Goal: Task Accomplishment & Management: Use online tool/utility

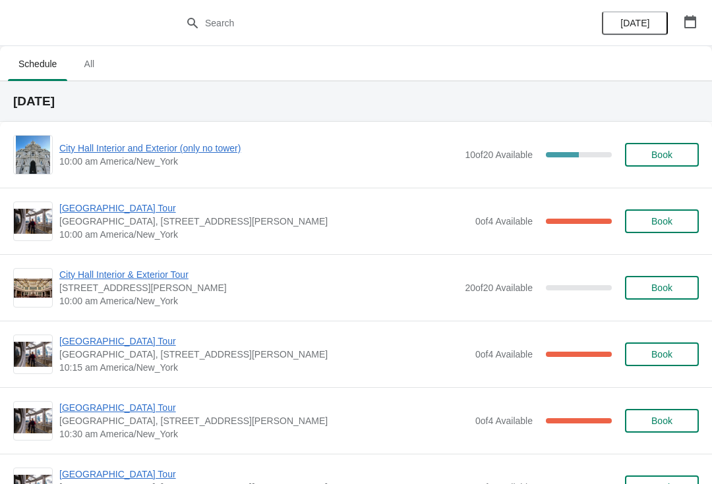
click at [85, 403] on span "[GEOGRAPHIC_DATA] Tour" at bounding box center [263, 407] width 409 height 13
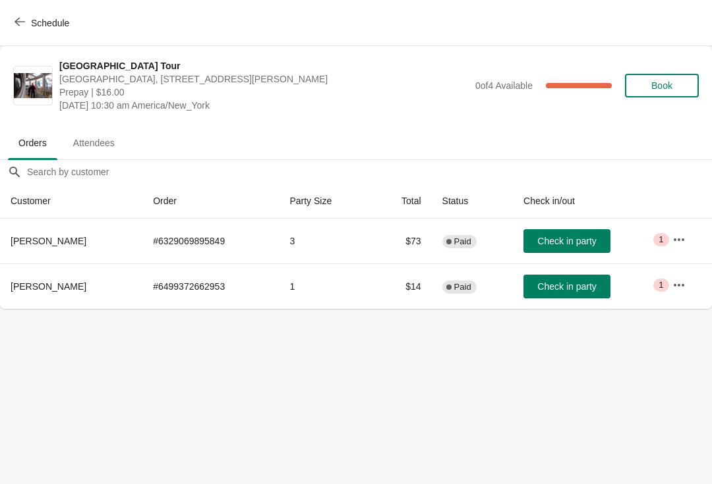
click at [577, 288] on span "Check in party" at bounding box center [566, 286] width 59 height 11
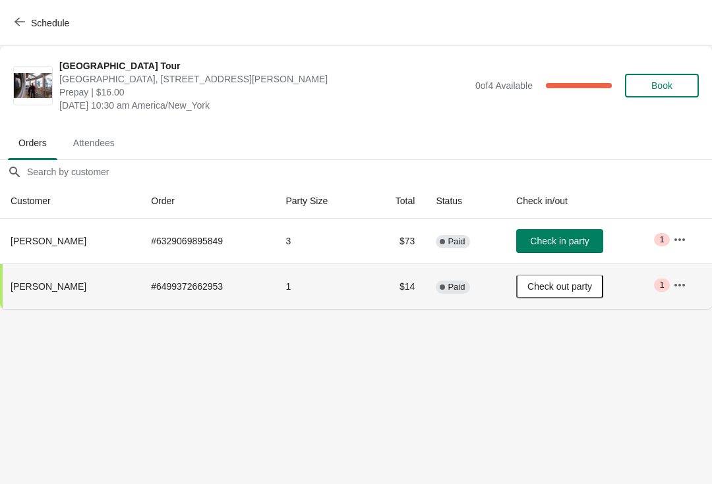
click at [20, 28] on span "button" at bounding box center [19, 22] width 11 height 13
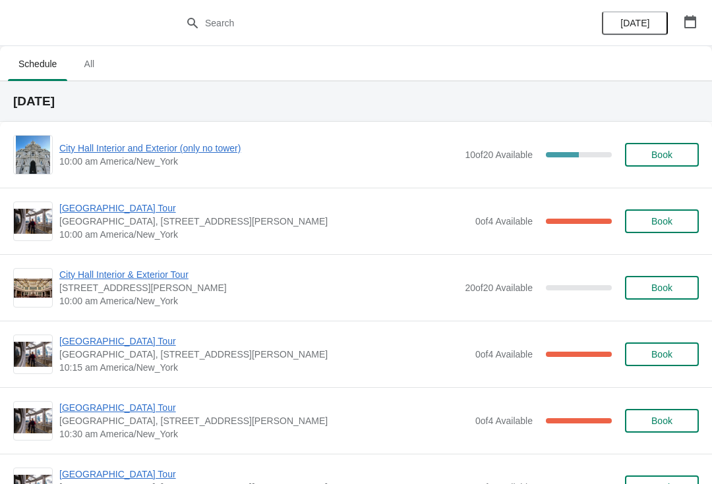
click at [130, 207] on span "[GEOGRAPHIC_DATA] Tour" at bounding box center [263, 208] width 409 height 13
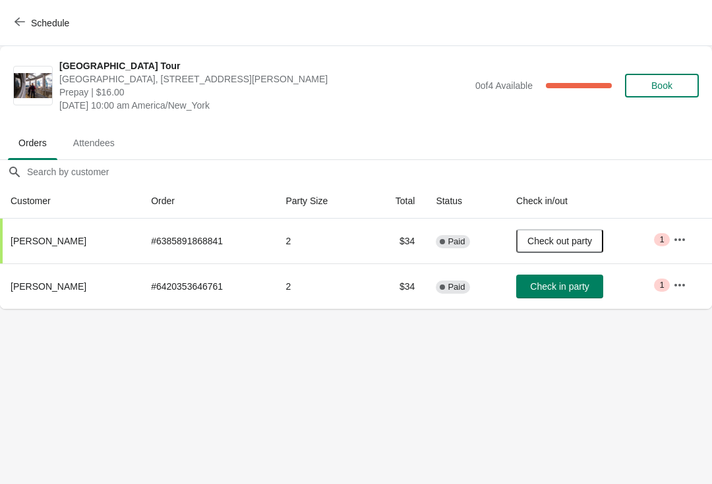
click at [536, 291] on span "Check in party" at bounding box center [559, 286] width 59 height 11
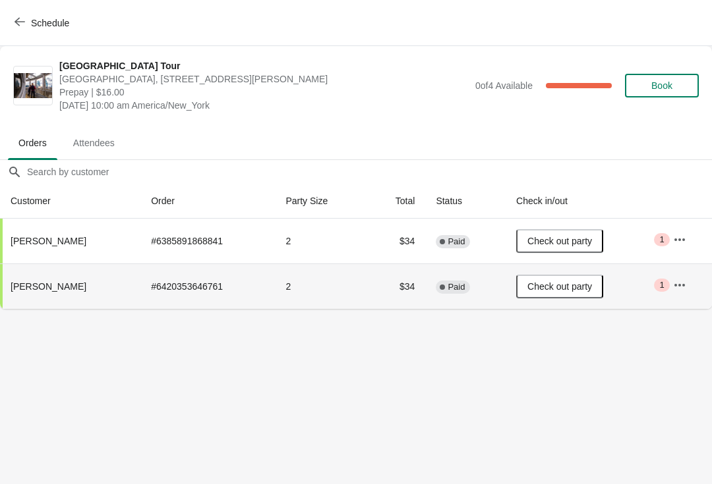
click at [670, 89] on span "Book" at bounding box center [661, 85] width 21 height 11
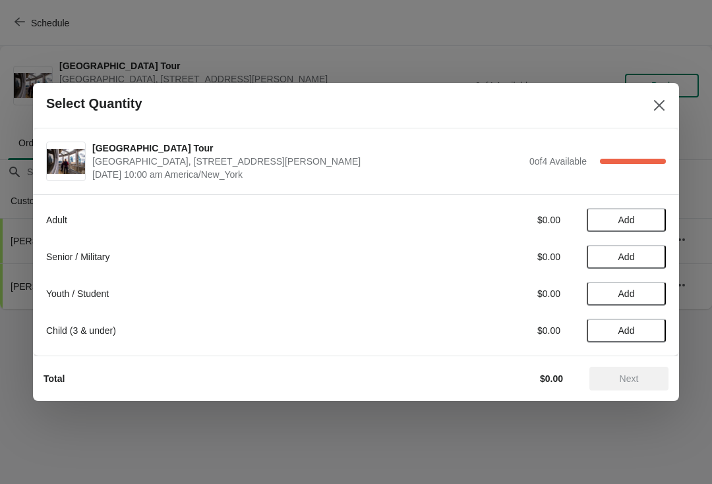
click at [664, 107] on icon "Close" at bounding box center [658, 105] width 13 height 13
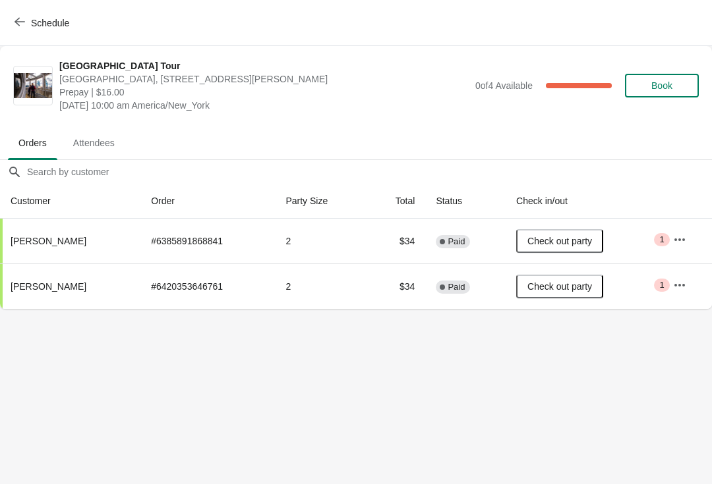
click at [16, 21] on icon "button" at bounding box center [19, 22] width 11 height 9
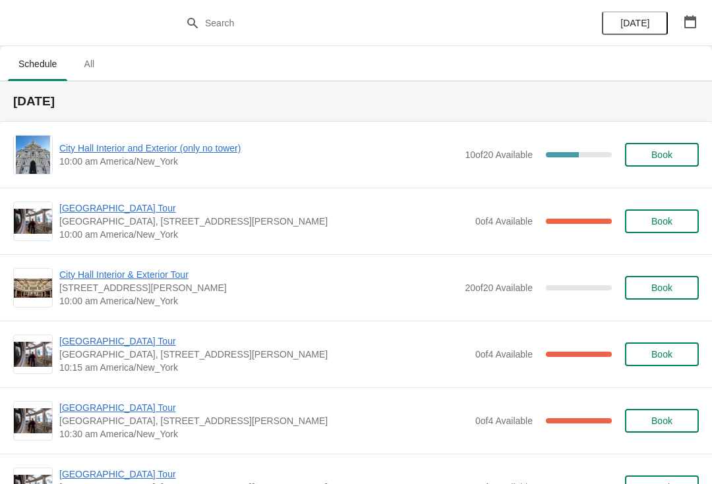
click at [114, 336] on span "[GEOGRAPHIC_DATA] Tour" at bounding box center [263, 341] width 409 height 13
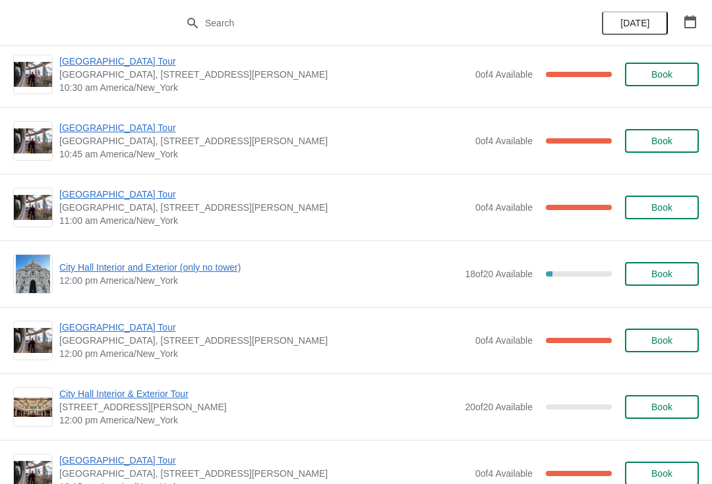
scroll to position [335, 0]
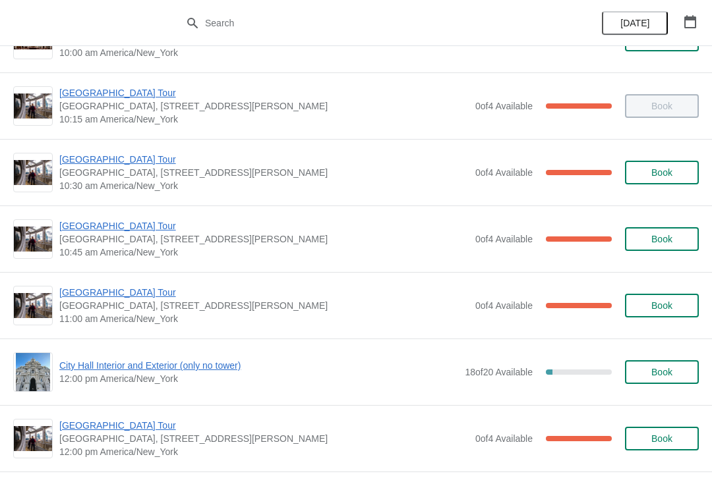
scroll to position [282, 0]
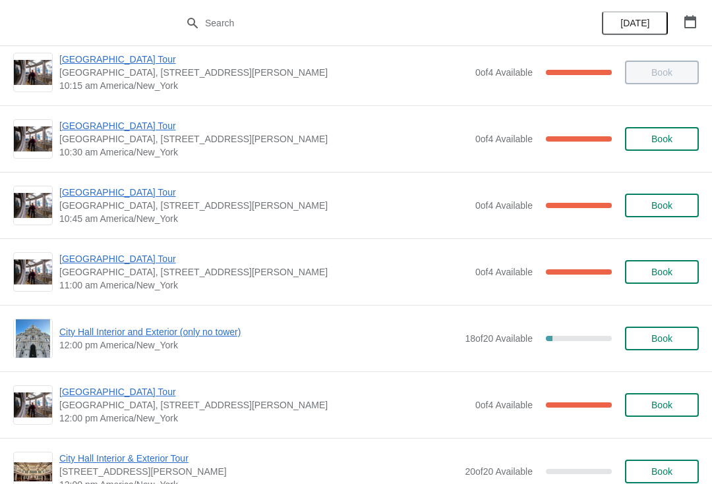
click at [128, 195] on span "[GEOGRAPHIC_DATA] Tour" at bounding box center [263, 192] width 409 height 13
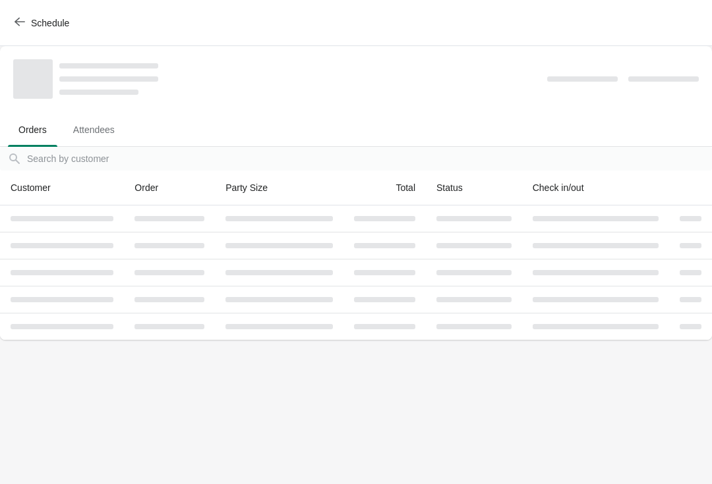
scroll to position [0, 0]
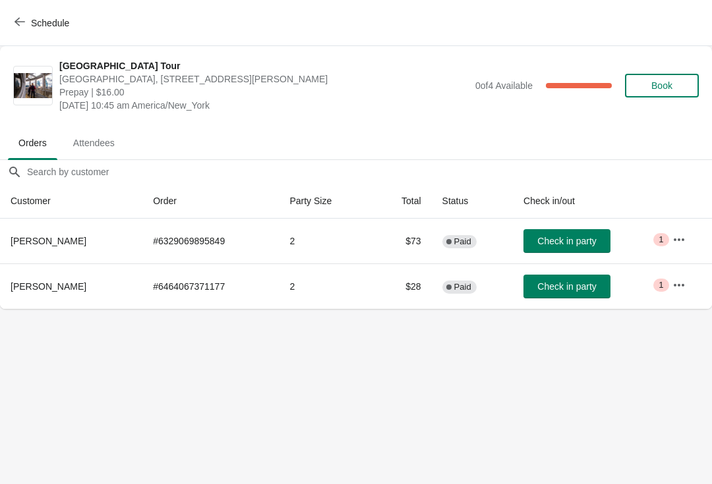
click at [573, 289] on span "Check in party" at bounding box center [566, 286] width 59 height 11
